Goal: Task Accomplishment & Management: Manage account settings

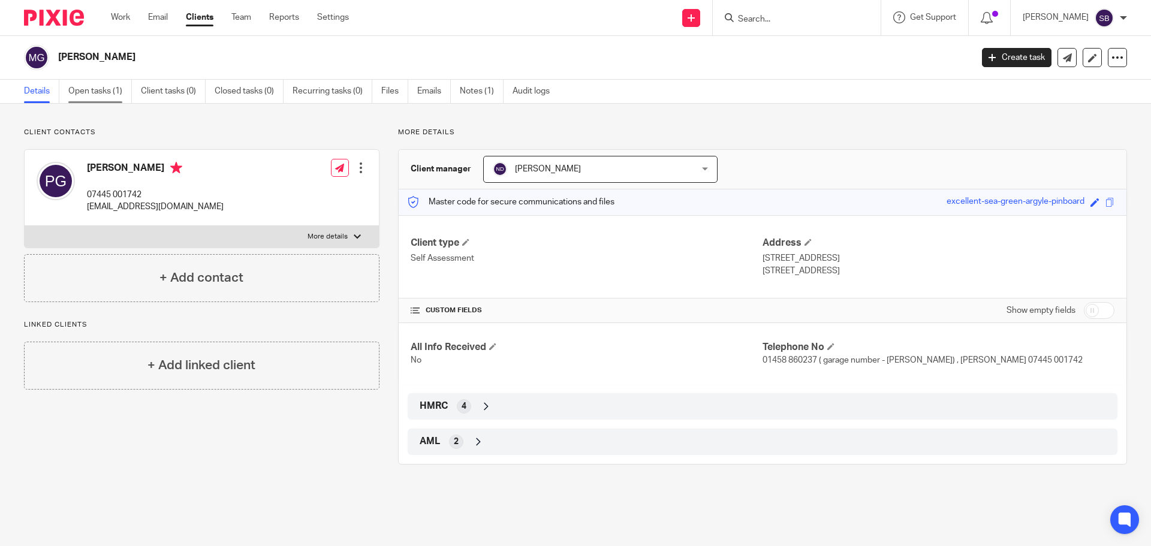
click at [89, 92] on link "Open tasks (1)" at bounding box center [100, 91] width 64 height 23
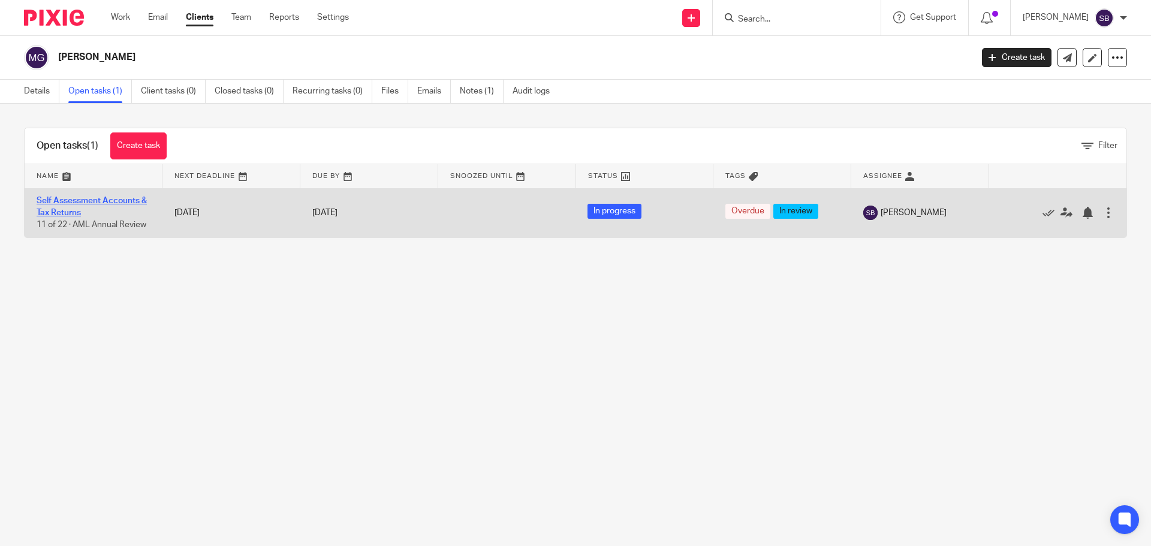
click at [119, 201] on link "Self Assessment Accounts & Tax Returns" at bounding box center [92, 207] width 110 height 20
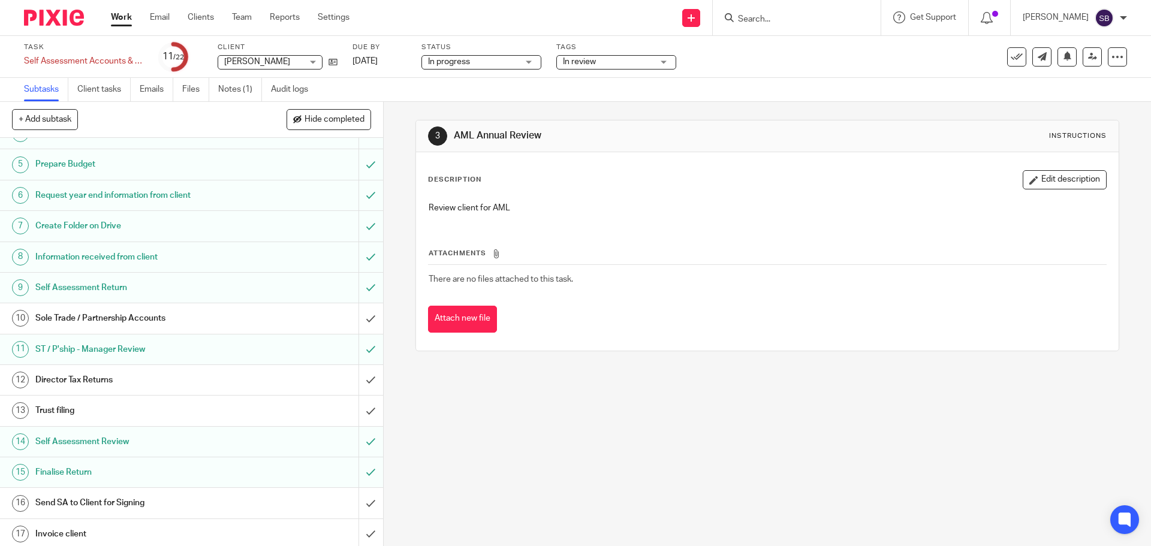
scroll to position [120, 0]
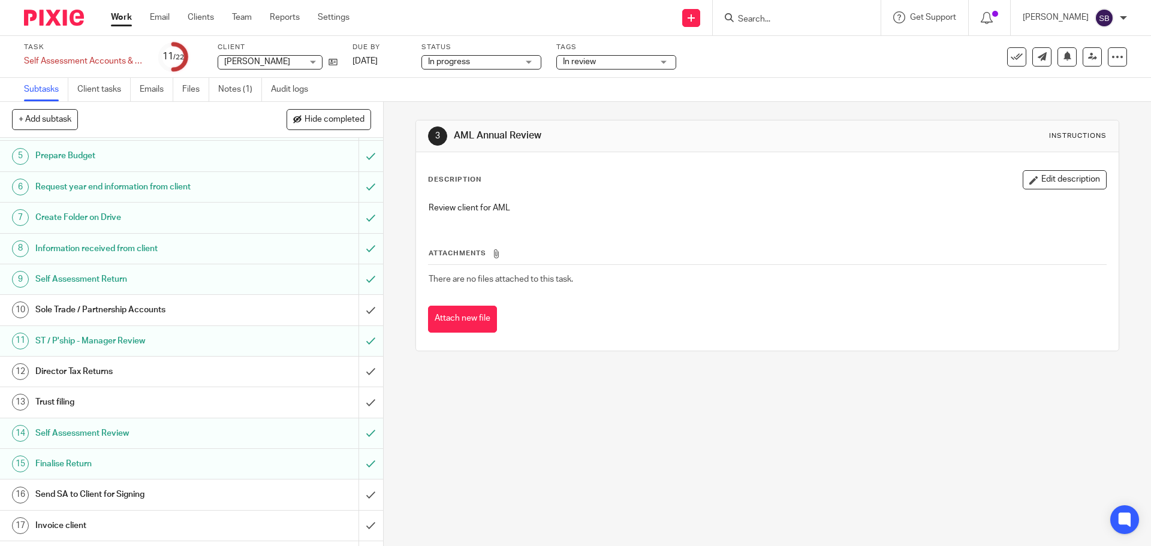
click at [110, 493] on h1 "Send SA to Client for Signing" at bounding box center [138, 495] width 207 height 18
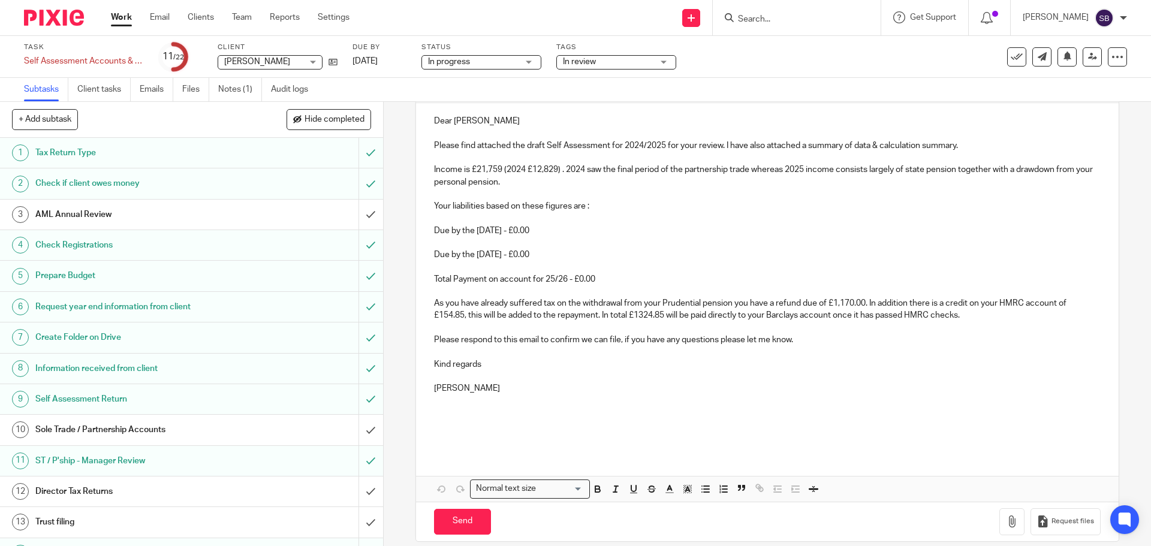
scroll to position [149, 0]
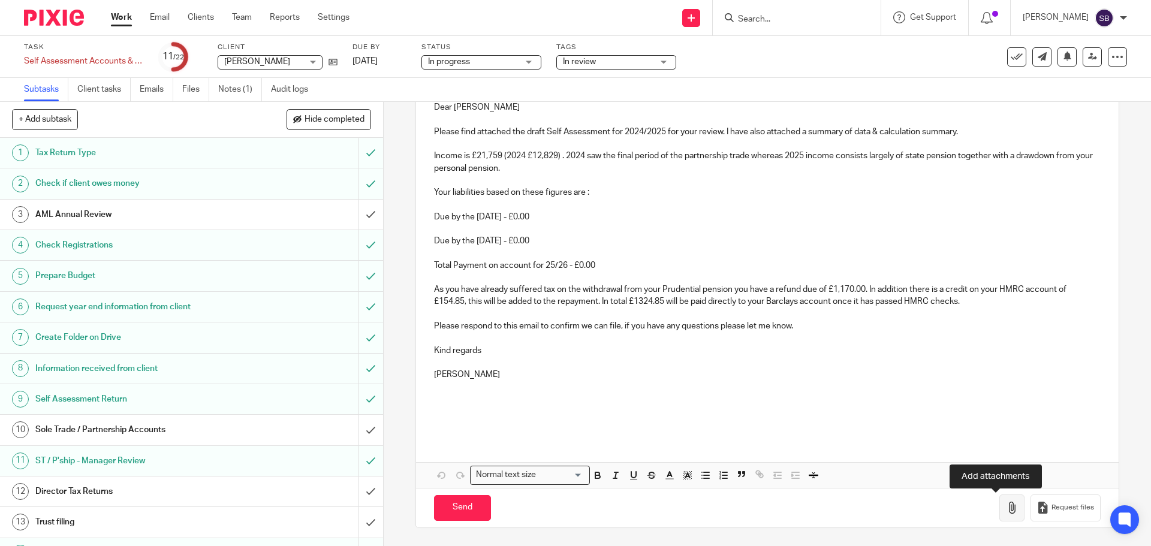
click at [1006, 513] on icon "button" at bounding box center [1012, 508] width 12 height 12
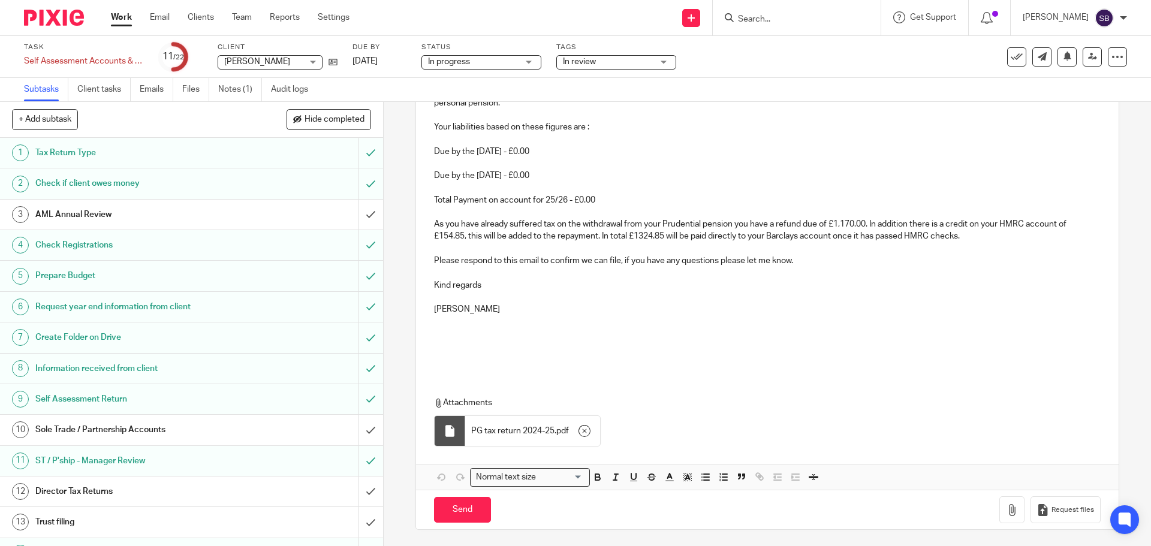
scroll to position [216, 0]
click at [1006, 505] on icon "button" at bounding box center [1012, 508] width 12 height 12
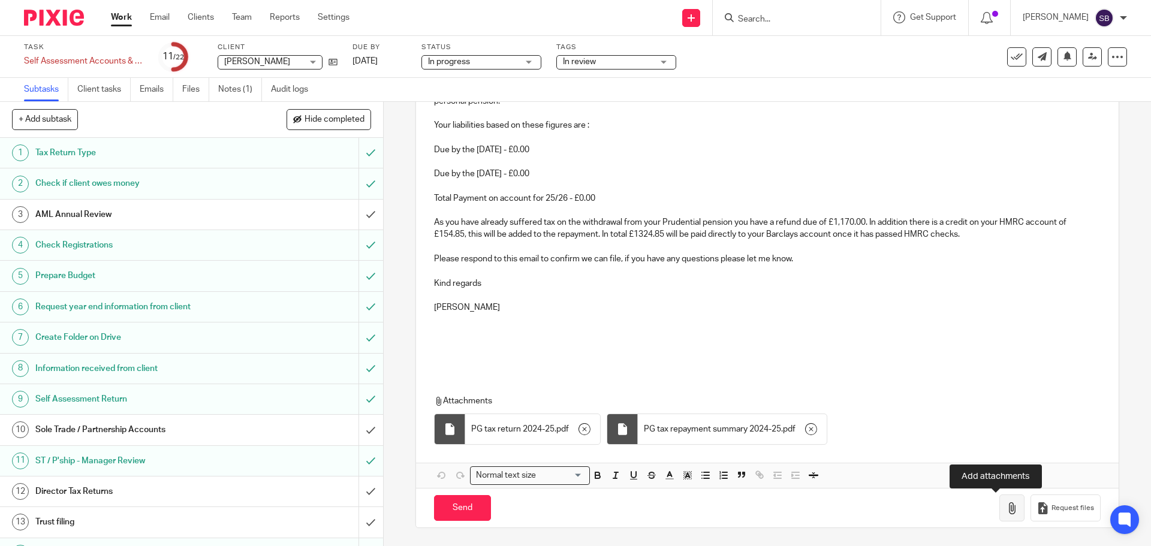
click at [1006, 506] on icon "button" at bounding box center [1012, 508] width 12 height 12
click at [1006, 514] on icon "button" at bounding box center [1012, 508] width 12 height 12
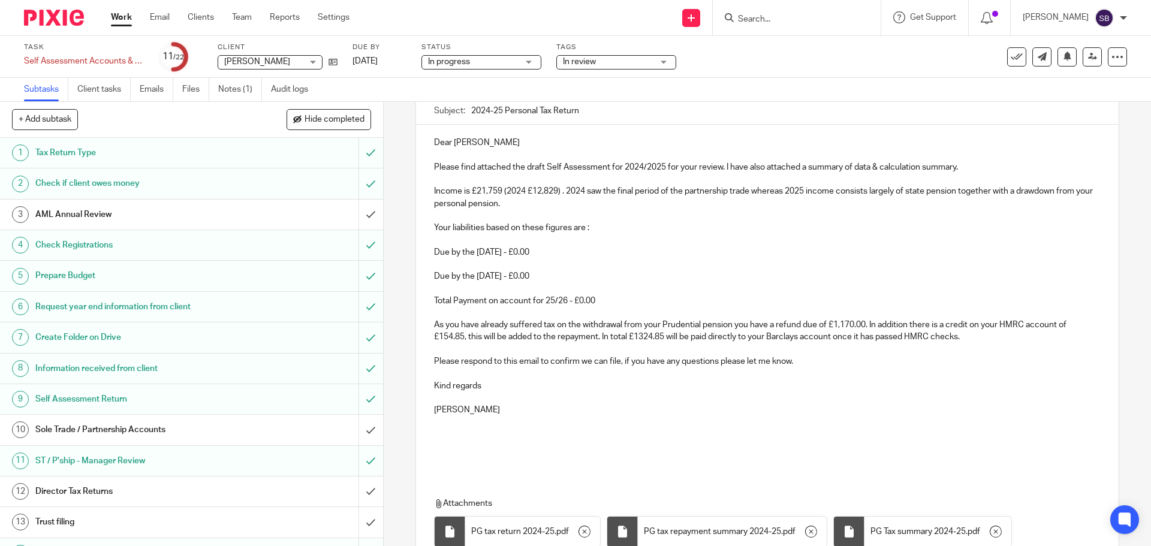
scroll to position [0, 0]
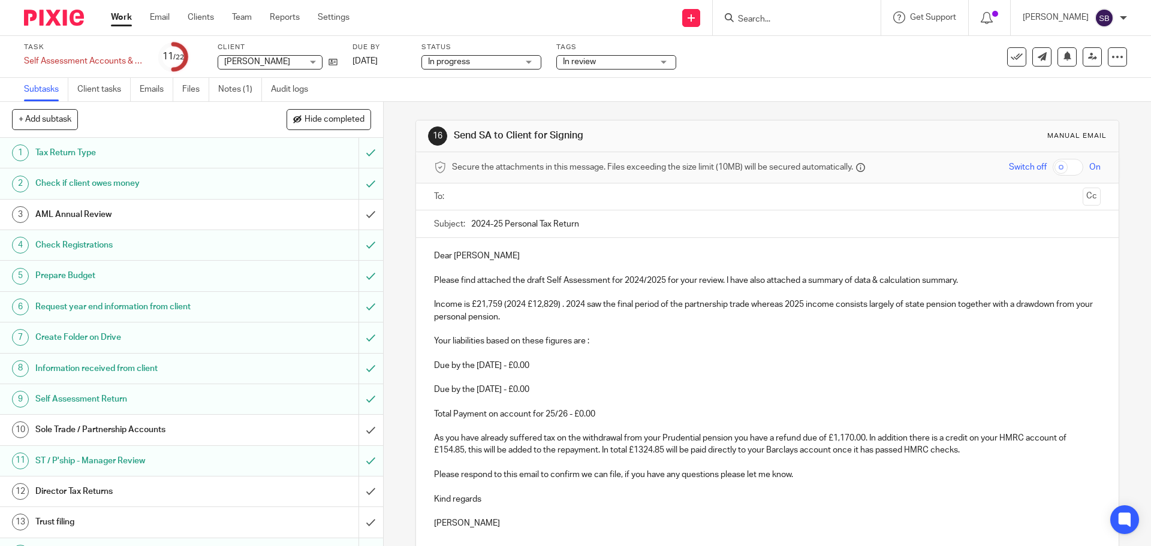
click at [511, 194] on input "text" at bounding box center [766, 197] width 621 height 14
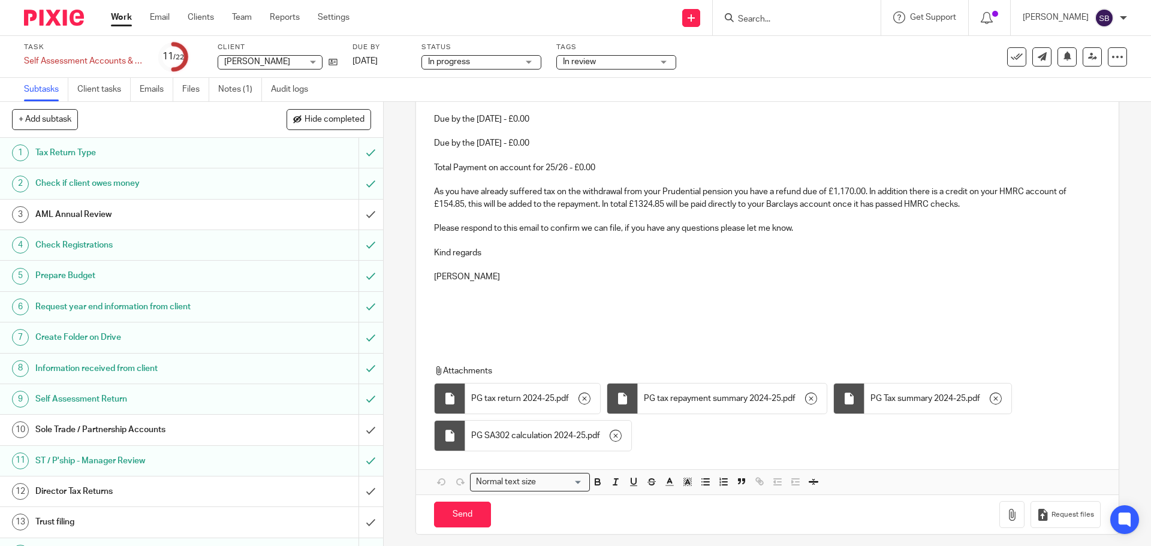
scroll to position [255, 0]
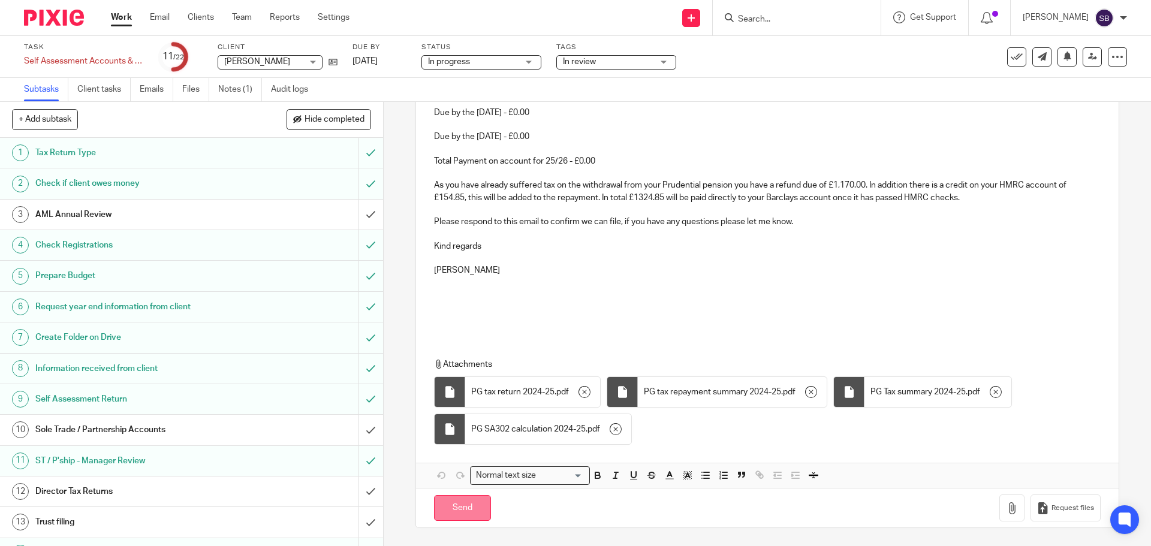
click at [474, 510] on input "Send" at bounding box center [462, 508] width 57 height 26
type input "Sent"
click at [796, 22] on input "Search" at bounding box center [791, 19] width 108 height 11
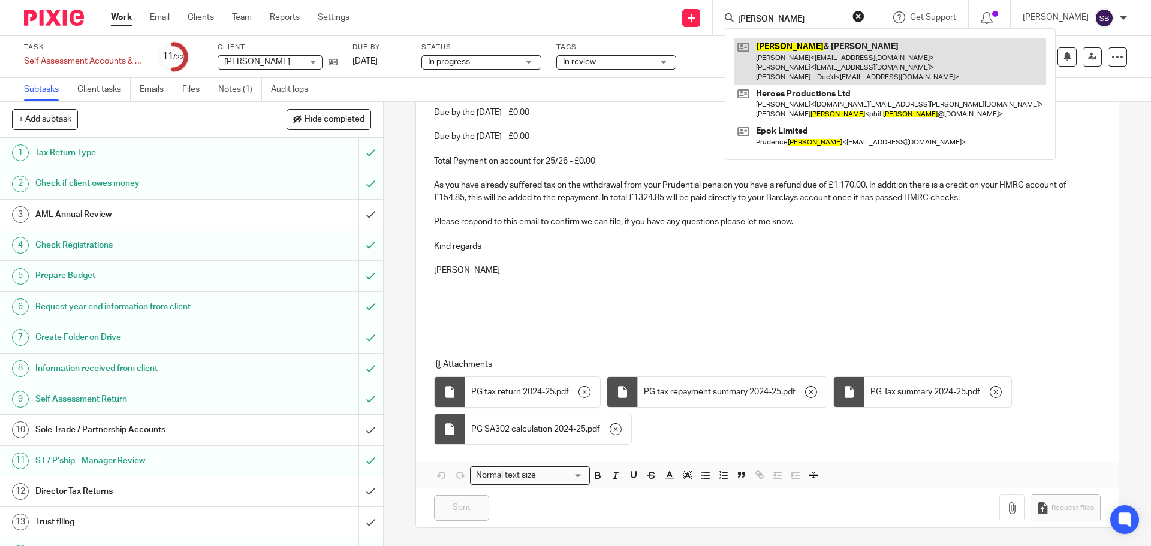
type input "gilson"
click at [860, 67] on link at bounding box center [890, 61] width 312 height 47
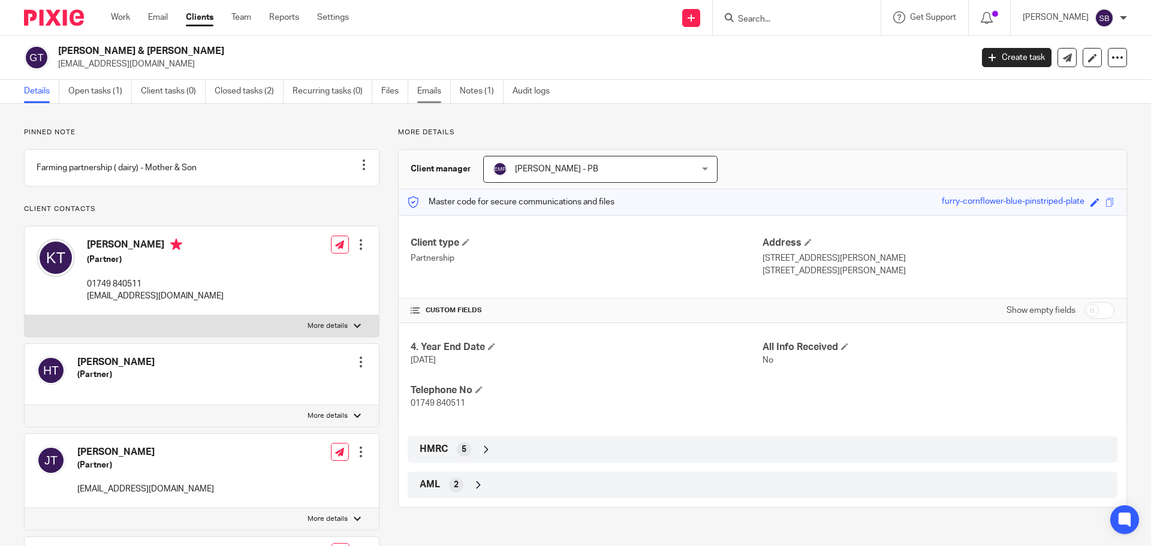
click at [439, 91] on link "Emails" at bounding box center [434, 91] width 34 height 23
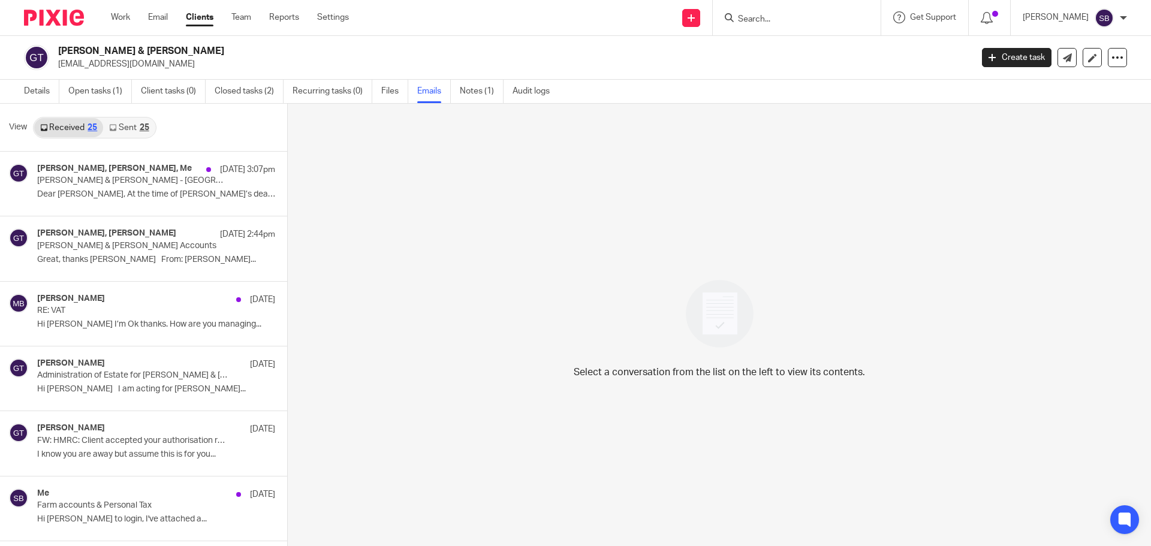
click at [143, 124] on div "25" at bounding box center [145, 128] width 10 height 8
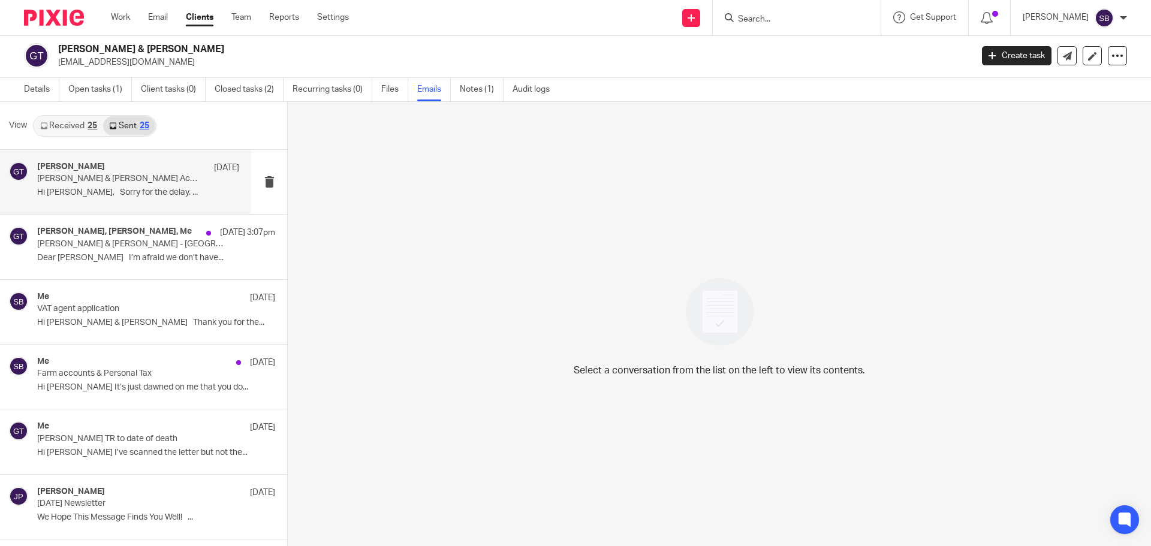
click at [111, 199] on div "Erik Molnar 18 Aug Gilson & Tucker Accounts Hi Martin, Sorry for the delay. ..." at bounding box center [138, 182] width 202 height 40
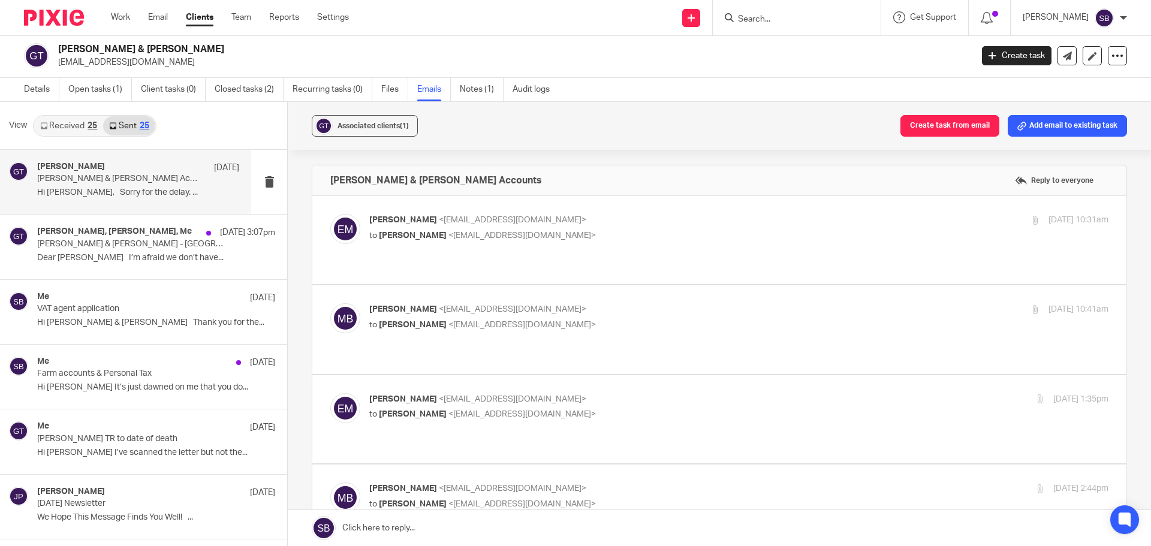
scroll to position [0, 0]
click at [486, 393] on p "Erik Molnar <erikmolnar@probusinessuk.com>" at bounding box center [615, 399] width 493 height 13
checkbox input "true"
click at [495, 321] on span "<erikmolnar@probusinessuk.com>" at bounding box center [521, 325] width 147 height 8
checkbox input "true"
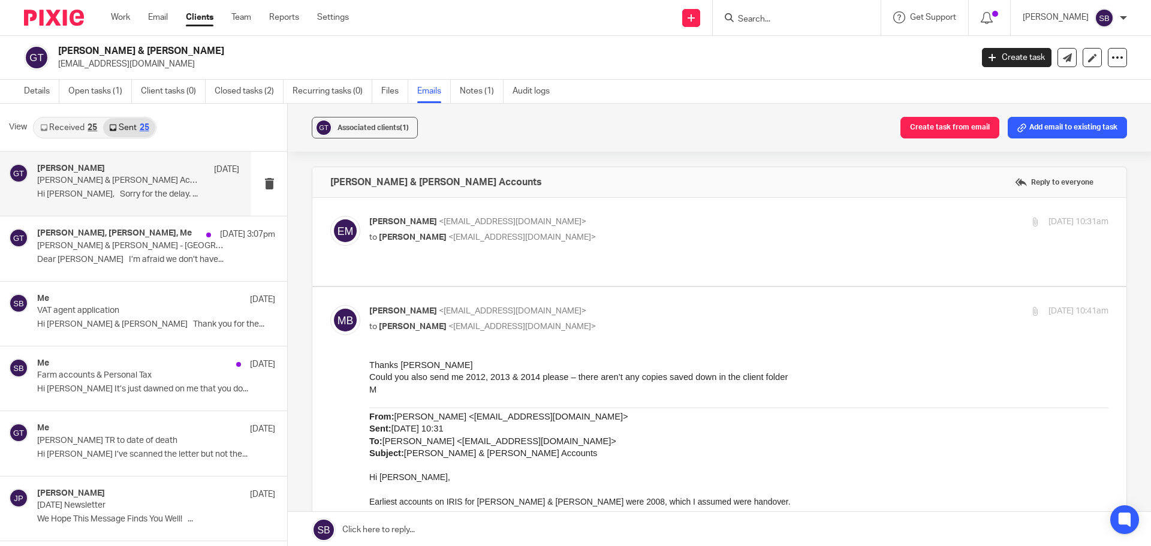
click at [486, 224] on span "<erikmolnar@probusinessuk.com>" at bounding box center [512, 222] width 147 height 8
checkbox input "true"
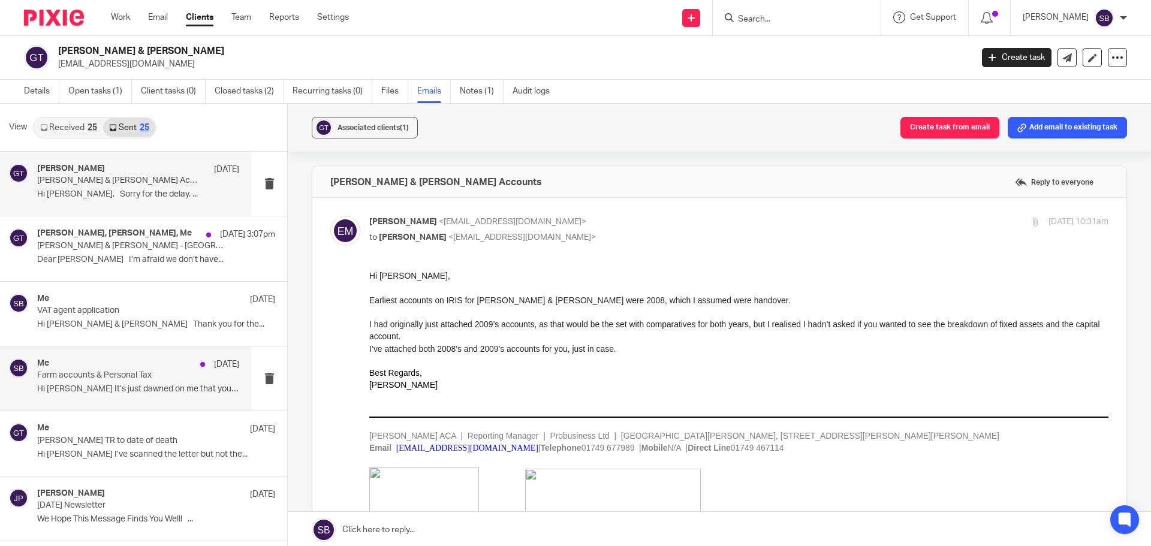
click at [110, 378] on p "Farm accounts & Personal Tax" at bounding box center [118, 376] width 162 height 10
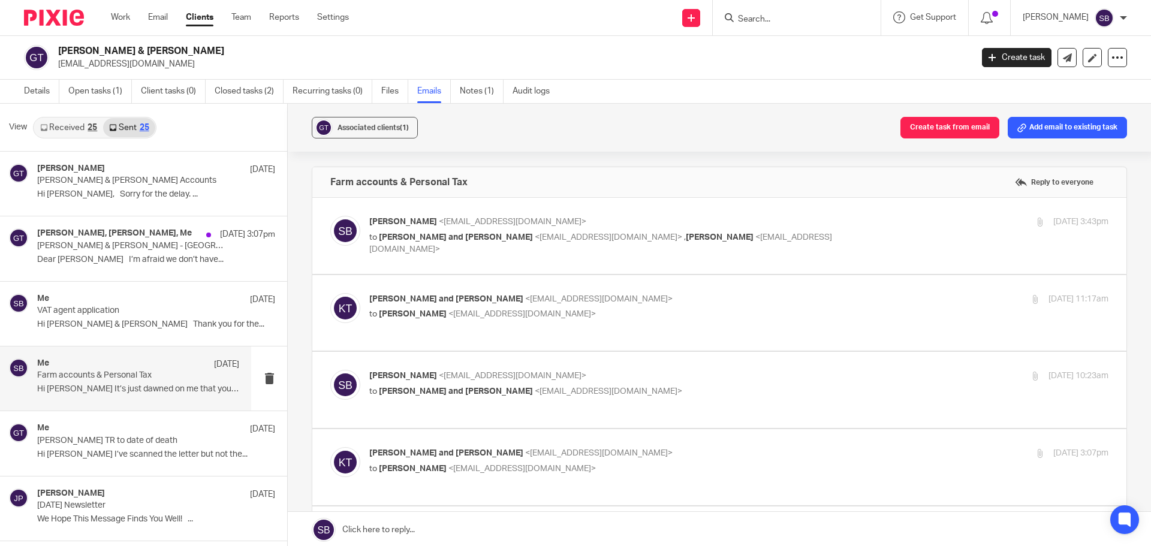
click at [147, 127] on div "25" at bounding box center [145, 128] width 10 height 8
click at [85, 127] on link "Received 25" at bounding box center [68, 127] width 69 height 19
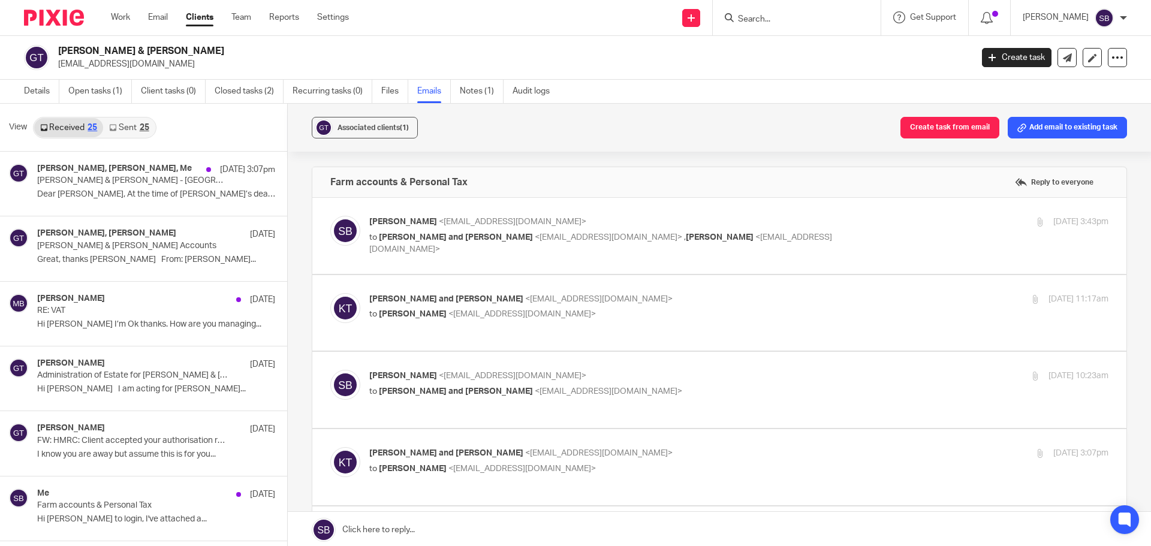
scroll to position [2, 0]
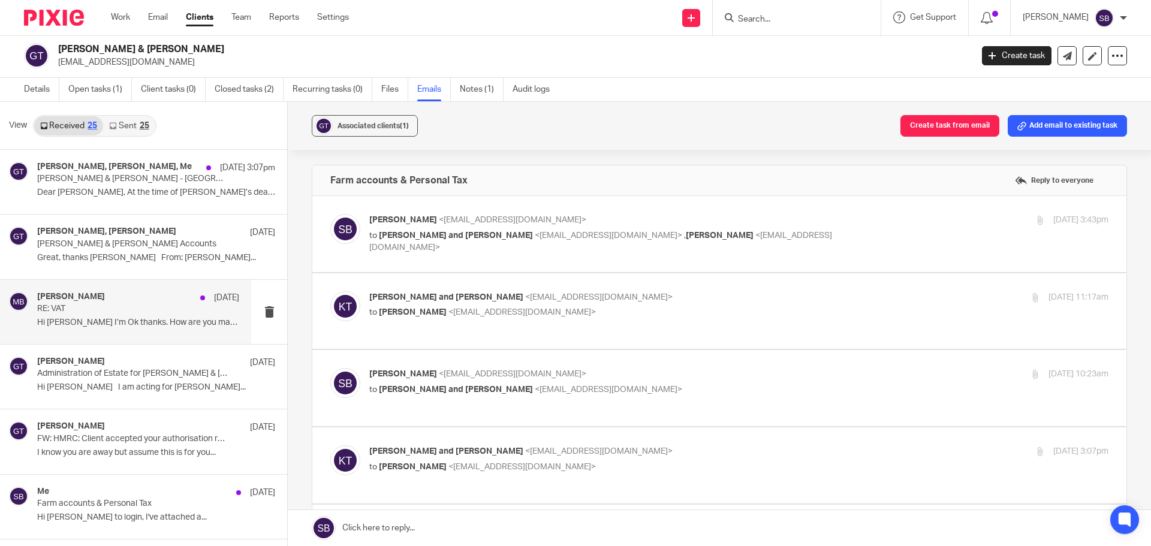
click at [119, 309] on p "RE: VAT" at bounding box center [118, 309] width 162 height 10
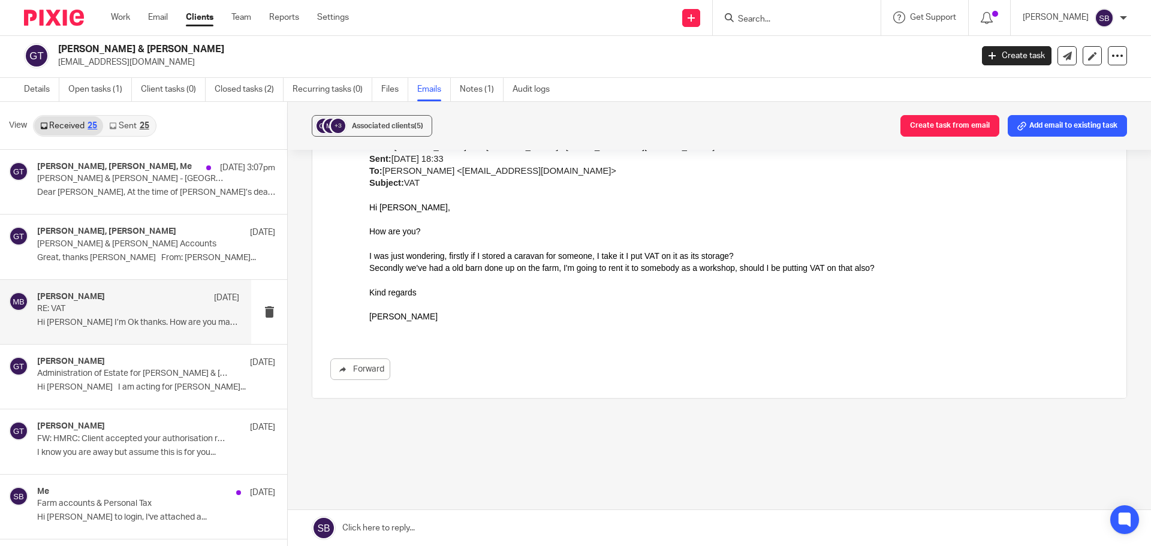
scroll to position [258, 0]
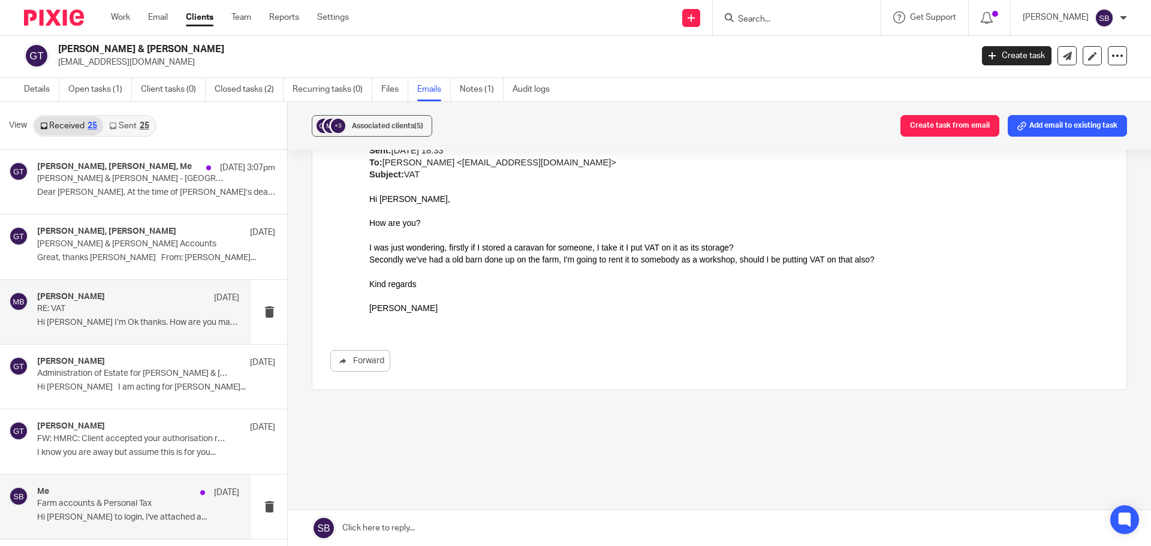
click at [86, 503] on p "Farm accounts & Personal Tax" at bounding box center [118, 504] width 162 height 10
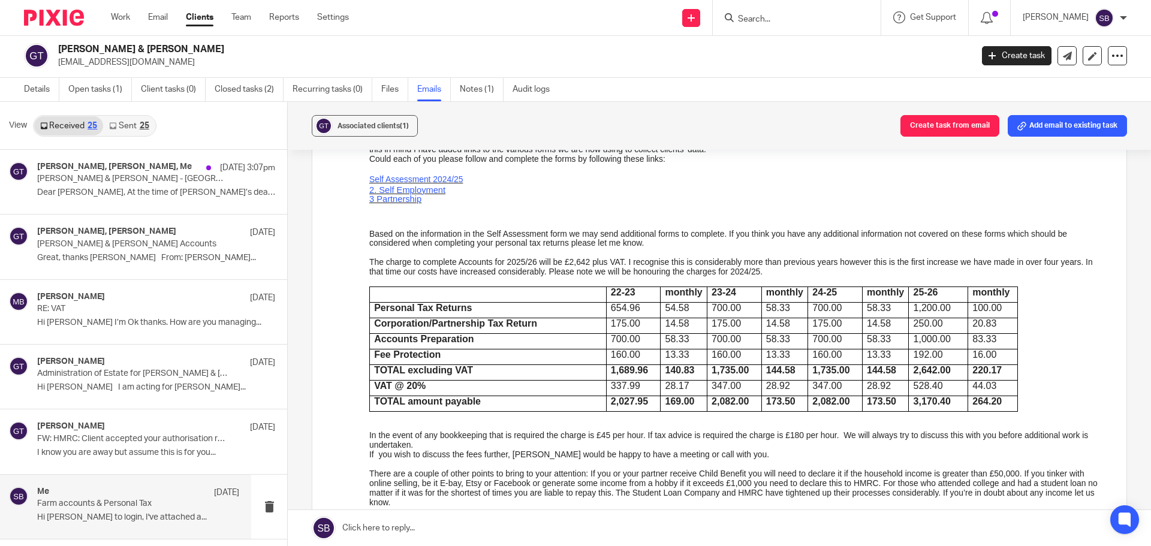
scroll to position [2998, 0]
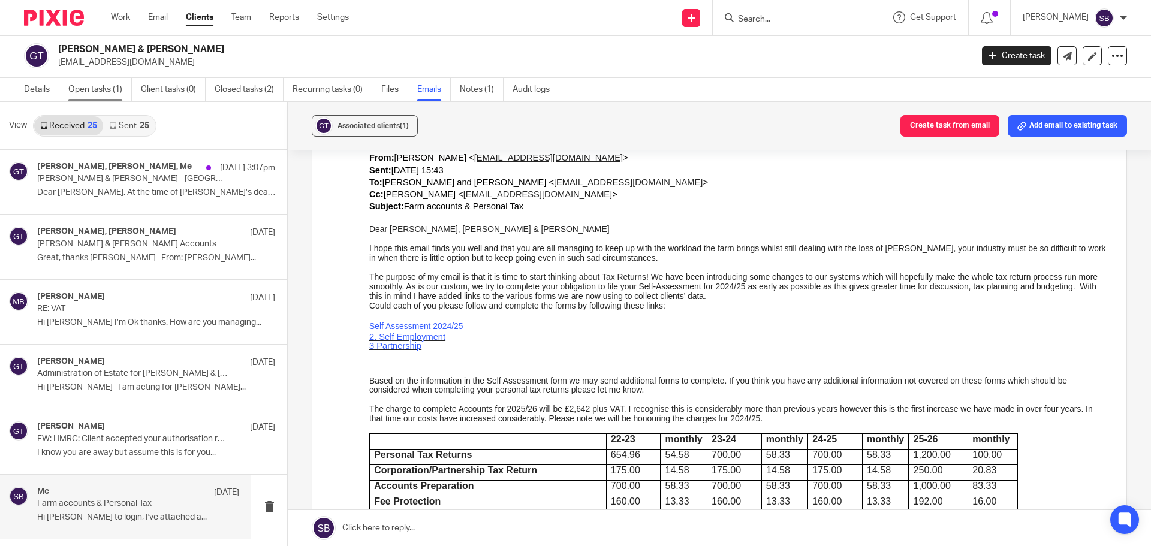
click at [118, 92] on link "Open tasks (1)" at bounding box center [100, 89] width 64 height 23
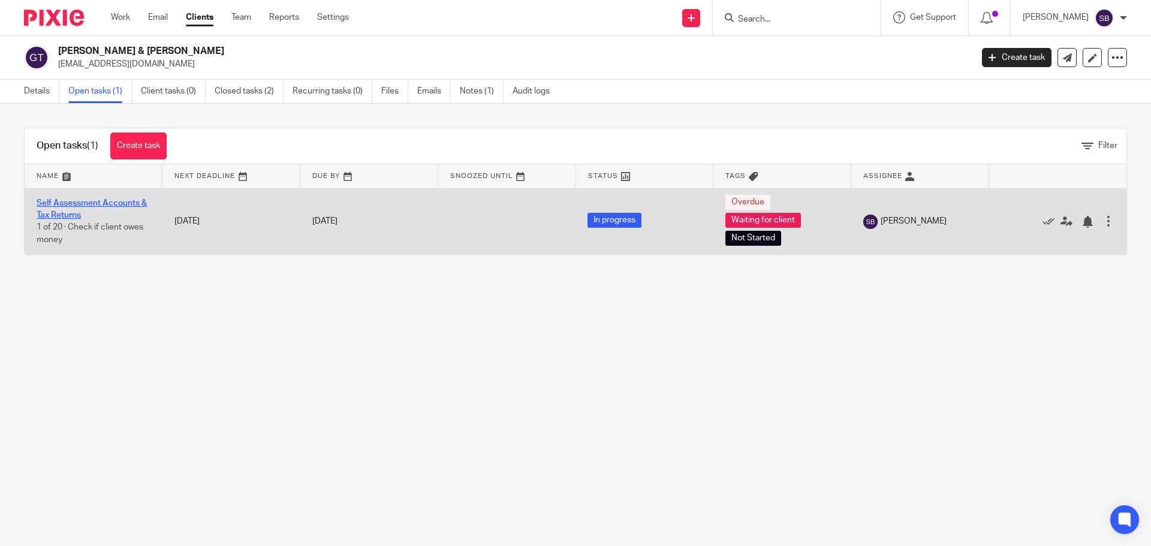
click at [103, 201] on link "Self Assessment Accounts & Tax Returns" at bounding box center [92, 209] width 110 height 20
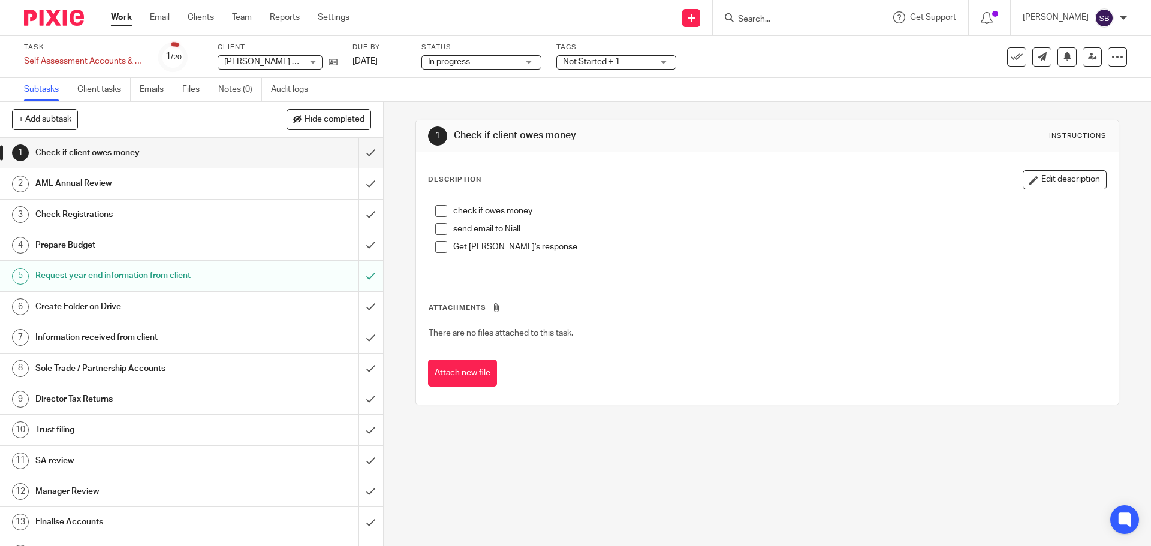
click at [169, 276] on h1 "Request year end information from client" at bounding box center [138, 276] width 207 height 18
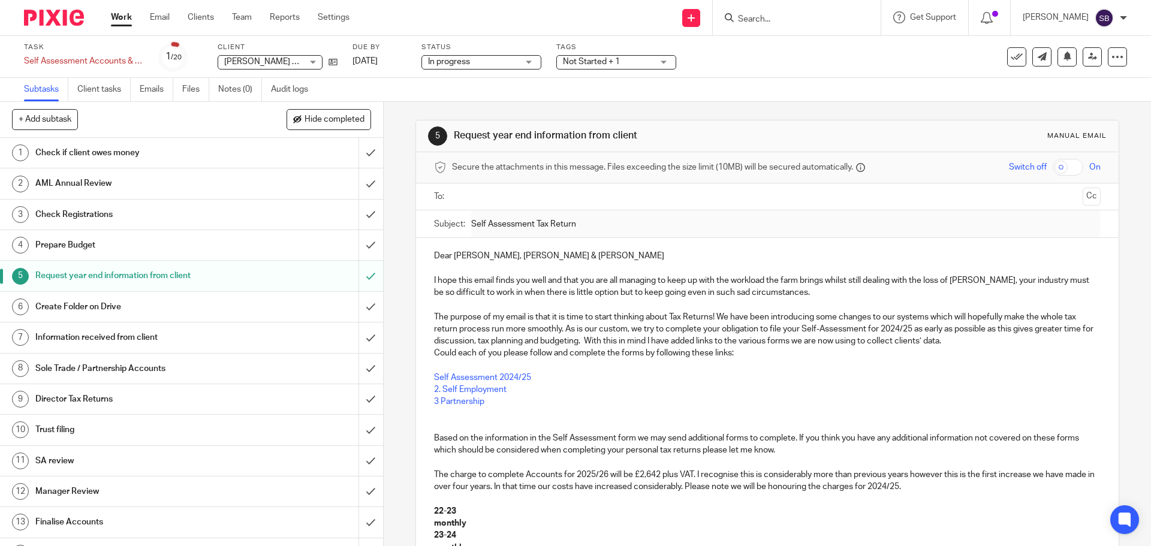
click at [162, 155] on h1 "Check if client owes money" at bounding box center [138, 153] width 207 height 18
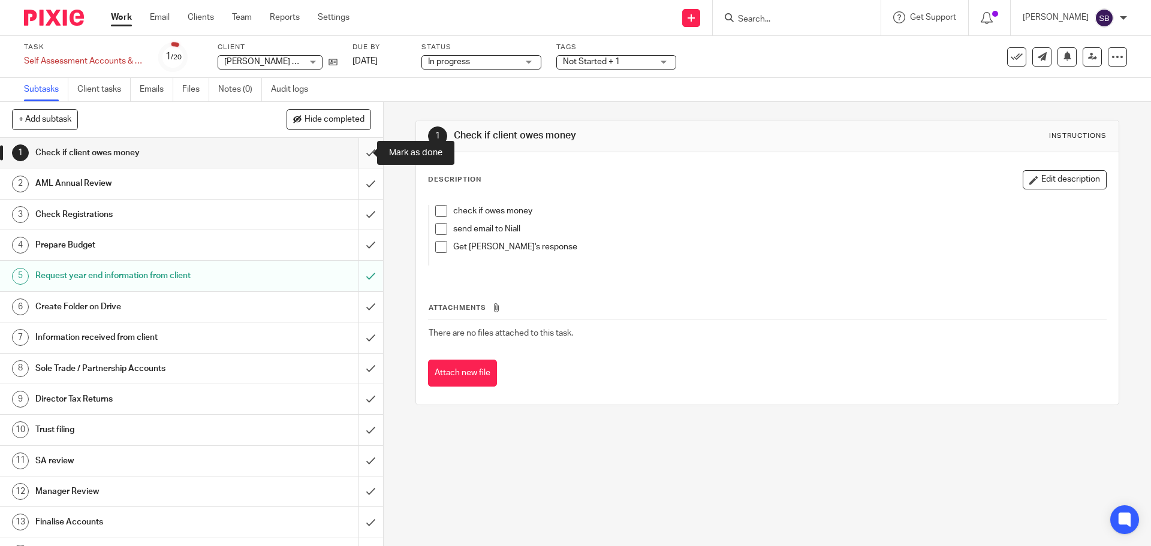
click at [359, 153] on input "submit" at bounding box center [191, 153] width 383 height 30
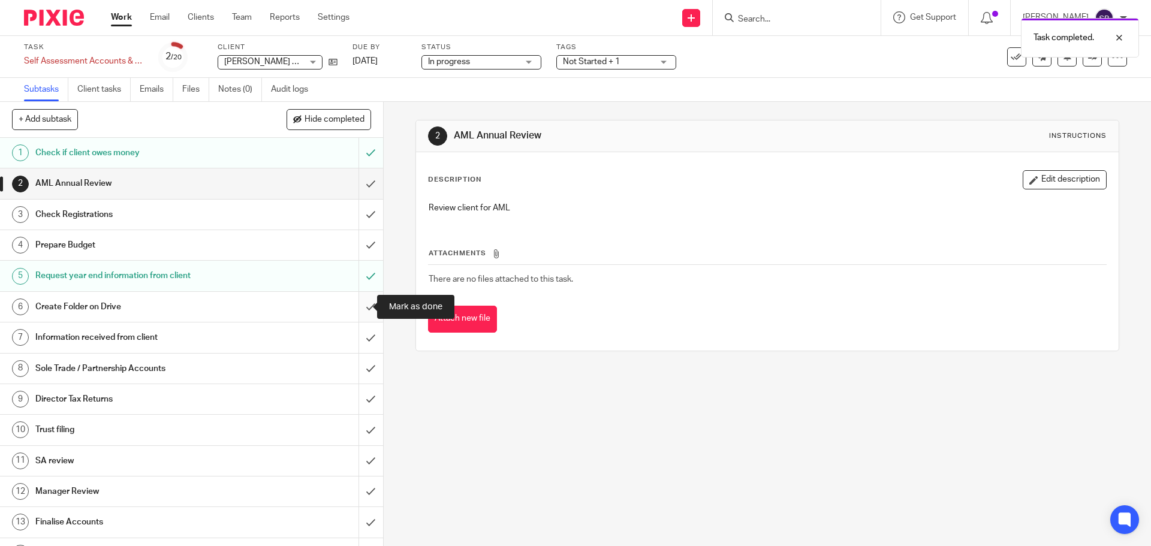
click at [357, 307] on input "submit" at bounding box center [191, 307] width 383 height 30
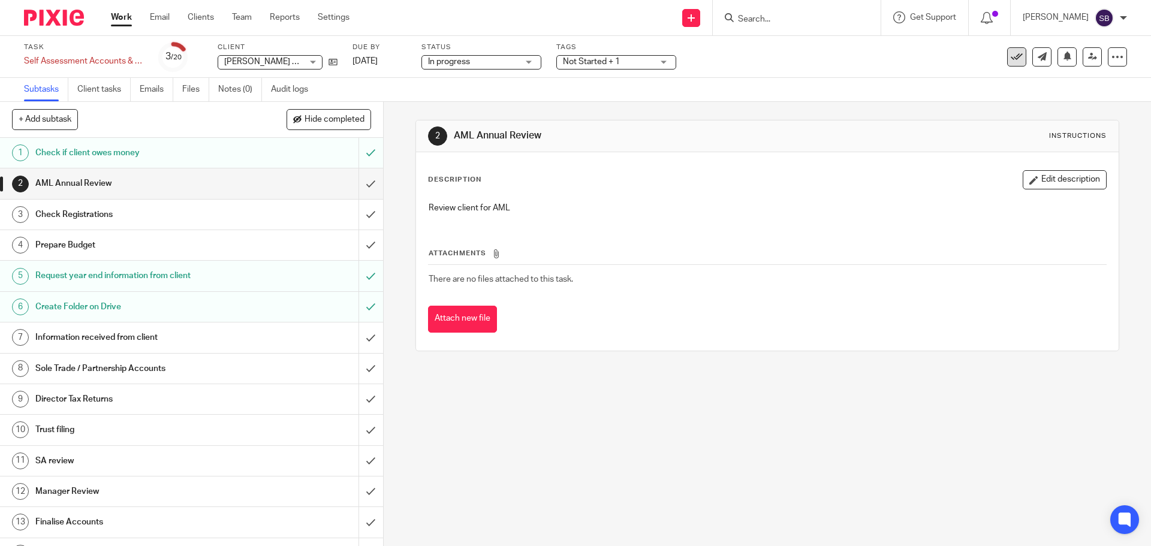
click at [1012, 57] on icon at bounding box center [1017, 57] width 12 height 12
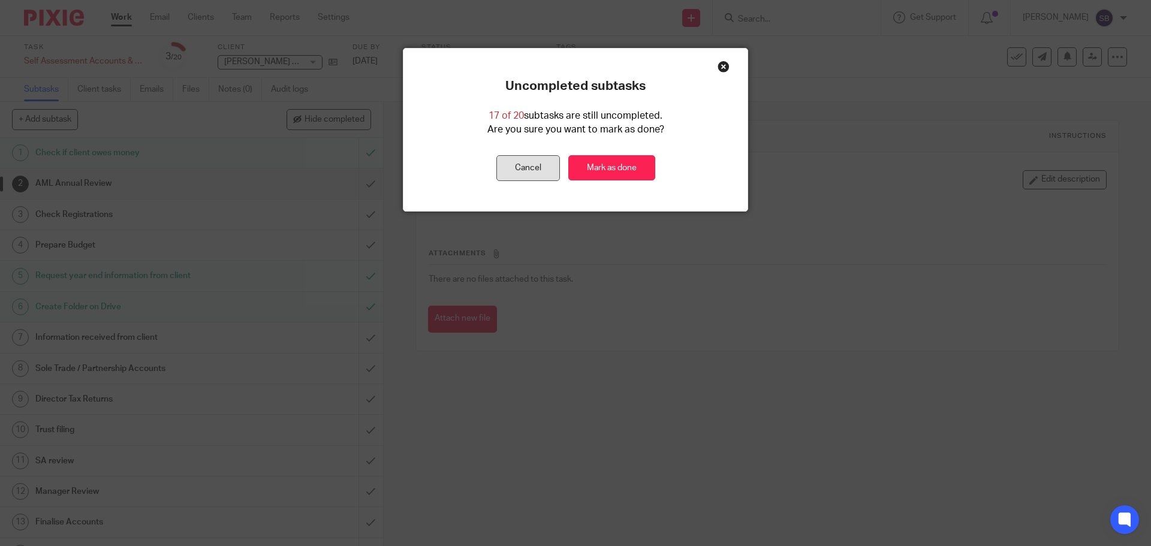
drag, startPoint x: 537, startPoint y: 170, endPoint x: 667, endPoint y: 154, distance: 131.0
click at [537, 170] on button "Cancel" at bounding box center [528, 168] width 64 height 26
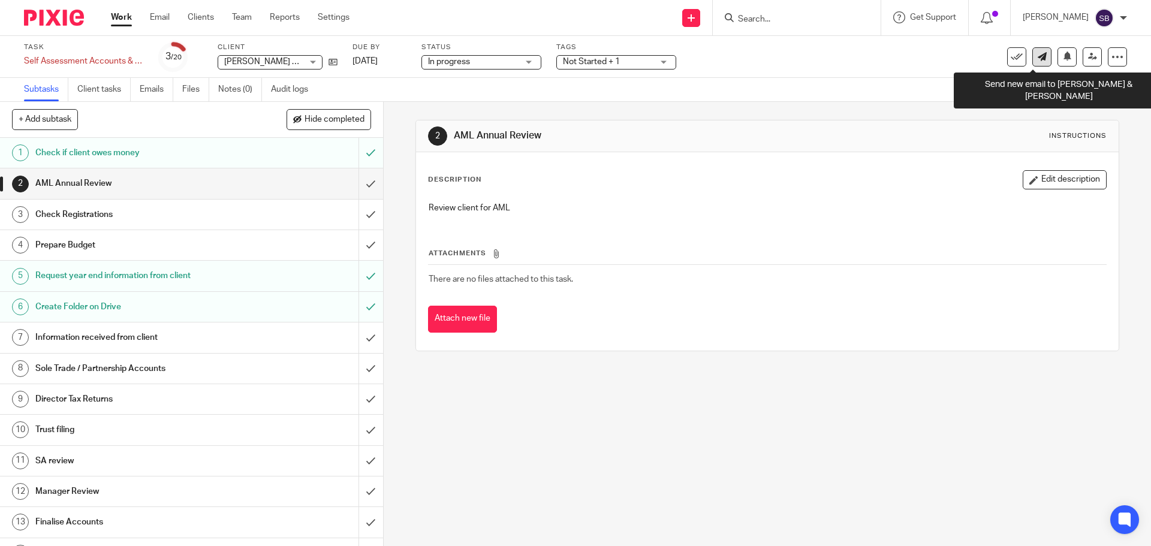
click at [1038, 61] on link at bounding box center [1041, 56] width 19 height 19
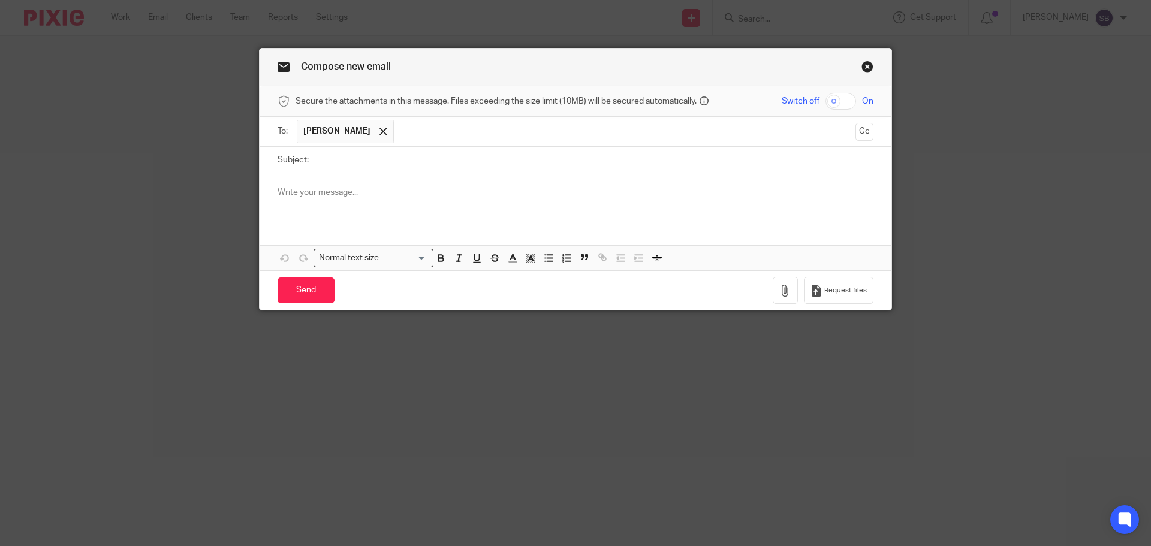
click at [429, 132] on input "text" at bounding box center [625, 131] width 450 height 23
click at [435, 170] on input "Subject:" at bounding box center [594, 160] width 559 height 27
type input "Farm accounts YE 31 March 2025"
click at [429, 192] on p at bounding box center [576, 192] width 596 height 12
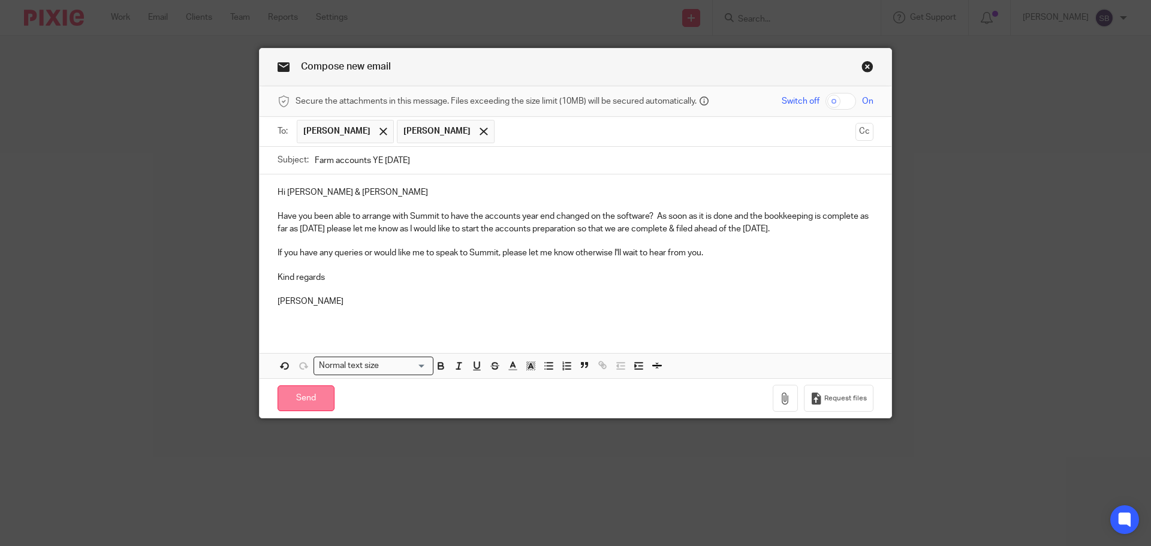
click at [305, 400] on input "Send" at bounding box center [306, 399] width 57 height 26
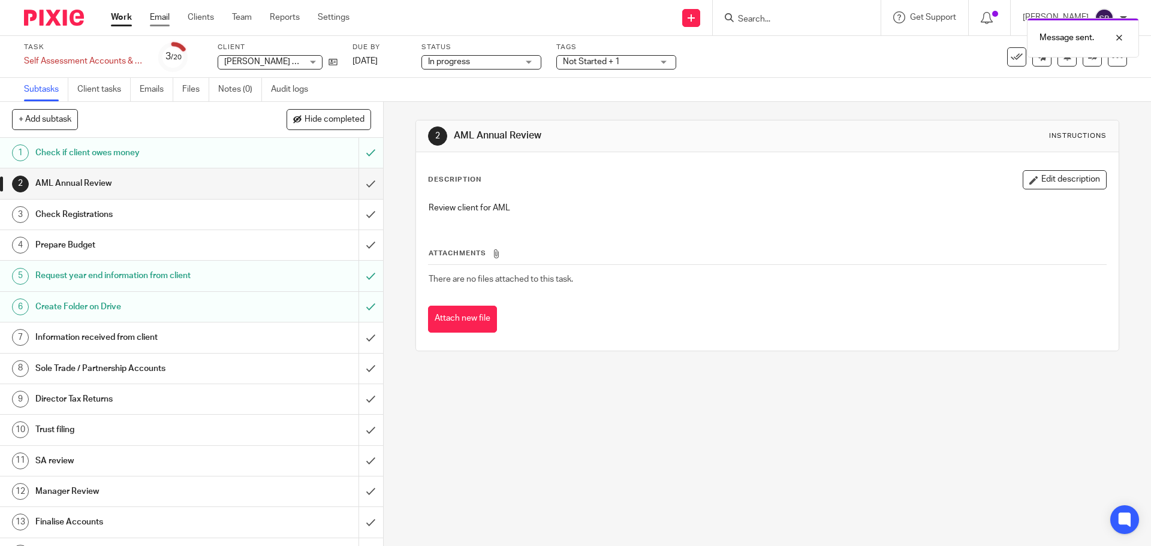
click at [154, 16] on link "Email" at bounding box center [160, 17] width 20 height 12
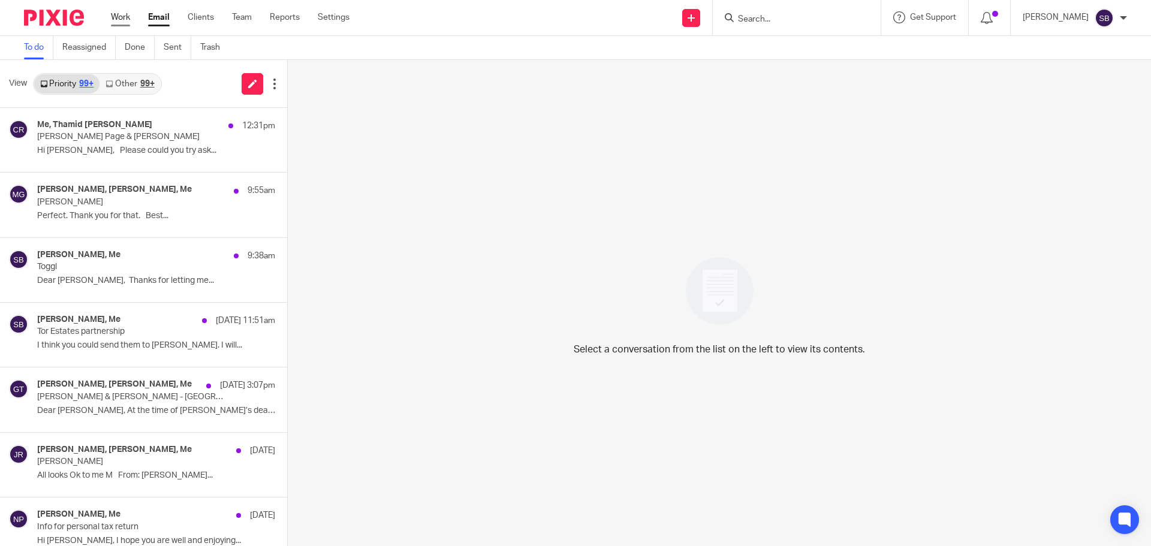
click at [121, 19] on link "Work" at bounding box center [120, 17] width 19 height 12
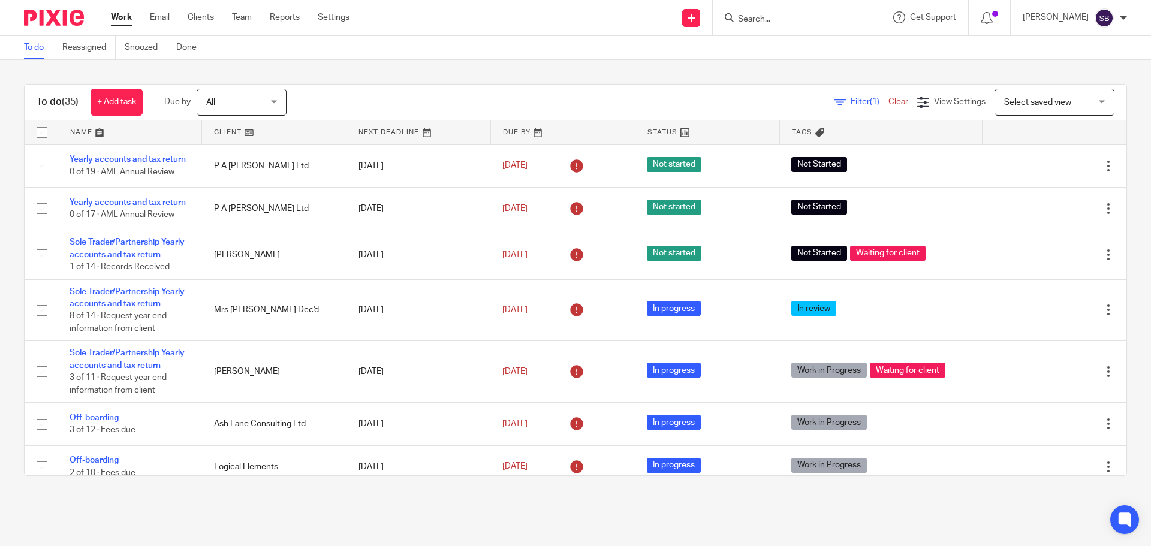
click at [153, 17] on link "Email" at bounding box center [160, 17] width 20 height 12
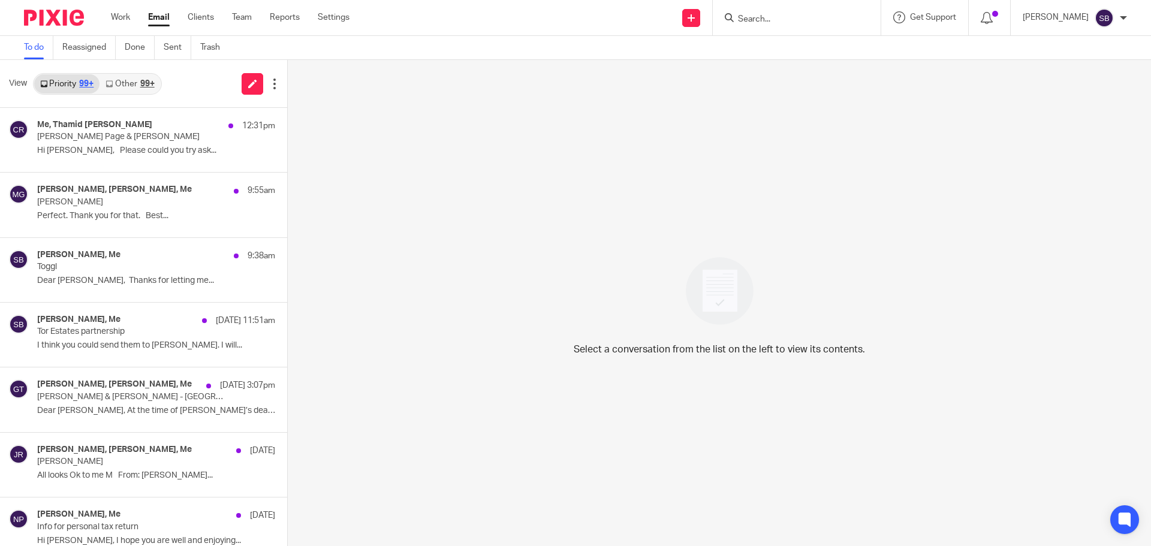
click at [73, 79] on link "Priority 99+" at bounding box center [66, 83] width 65 height 19
click at [132, 80] on link "Other 99+" at bounding box center [130, 83] width 61 height 19
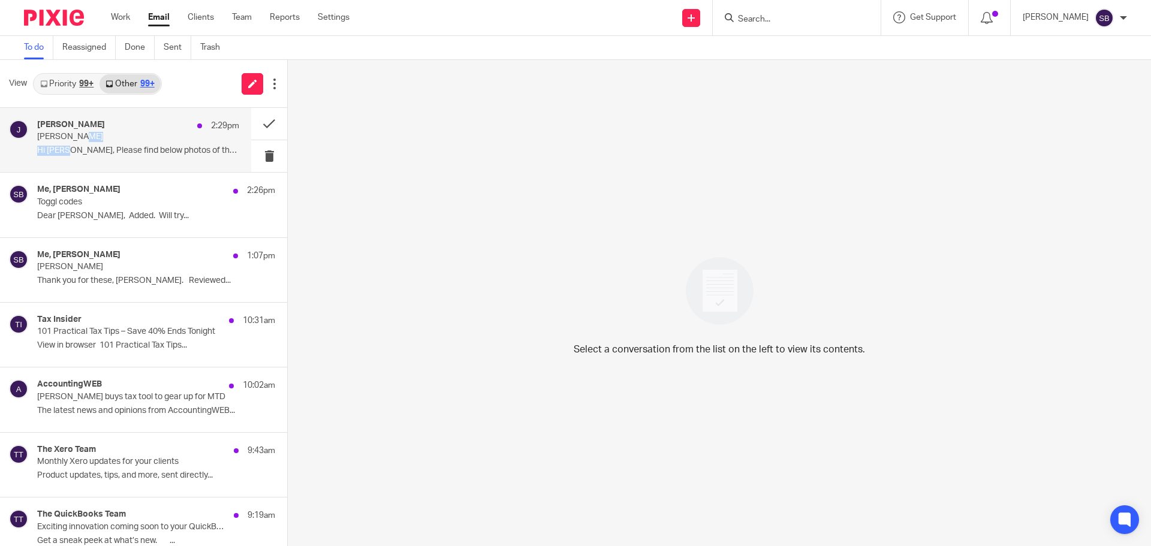
drag, startPoint x: 68, startPoint y: 145, endPoint x: 77, endPoint y: 137, distance: 12.7
click at [77, 137] on div "Jon 2:29pm Peter Grenter Hi Sonia, Please find below photos of the..." at bounding box center [138, 140] width 202 height 40
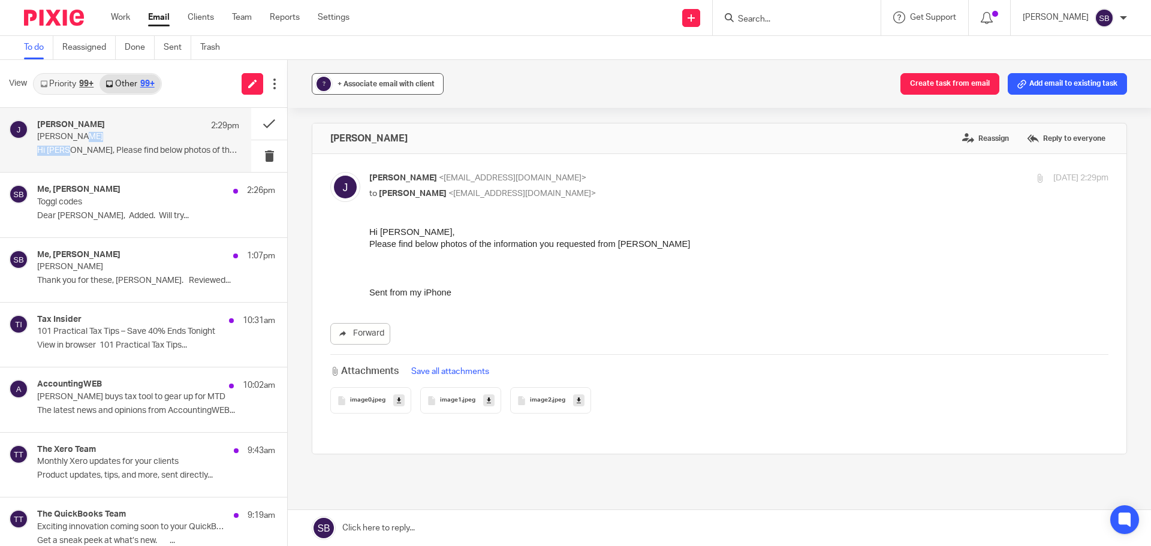
click at [400, 86] on span "+ Associate email with client" at bounding box center [386, 83] width 97 height 7
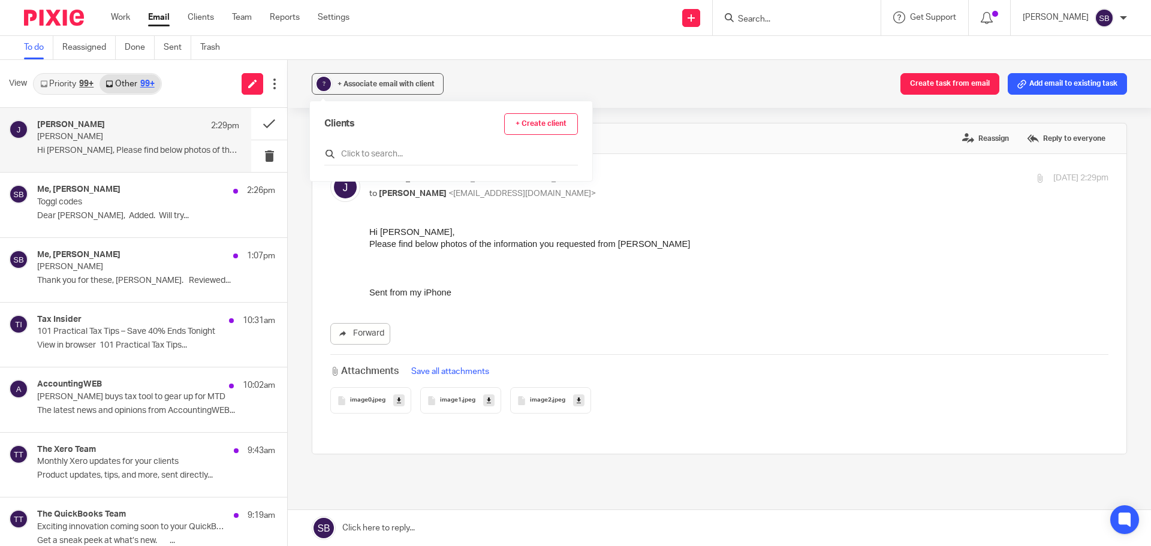
drag, startPoint x: 381, startPoint y: 147, endPoint x: 378, endPoint y: 154, distance: 7.5
click at [381, 149] on div at bounding box center [451, 156] width 254 height 19
click at [378, 154] on input "text" at bounding box center [451, 154] width 254 height 12
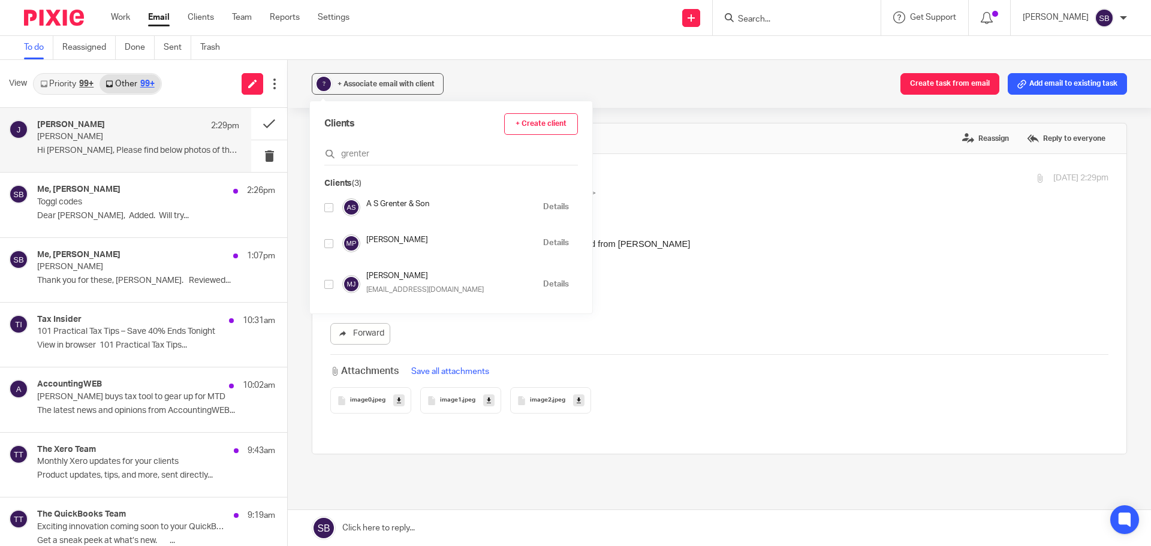
type input "grenter"
click at [329, 245] on input "checkbox" at bounding box center [328, 243] width 9 height 9
checkbox input "true"
